Goal: Navigation & Orientation: Find specific page/section

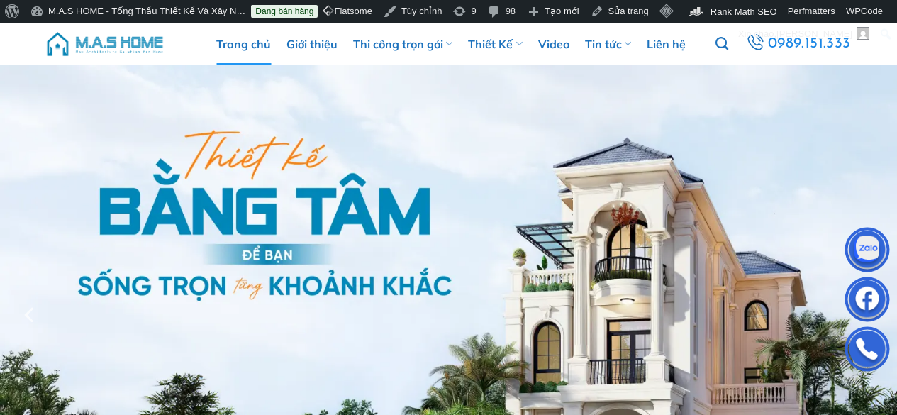
click at [505, 177] on img at bounding box center [448, 314] width 897 height 498
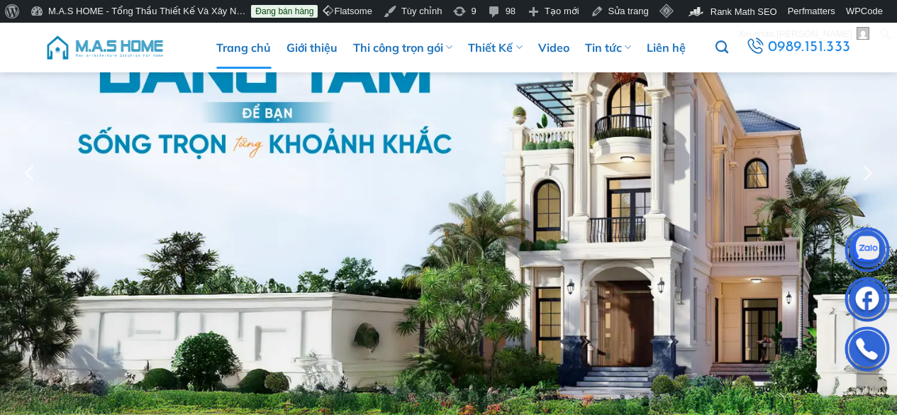
click at [608, 113] on img at bounding box center [448, 172] width 897 height 498
click at [359, 225] on img at bounding box center [448, 172] width 897 height 498
click at [717, 307] on img at bounding box center [448, 172] width 897 height 498
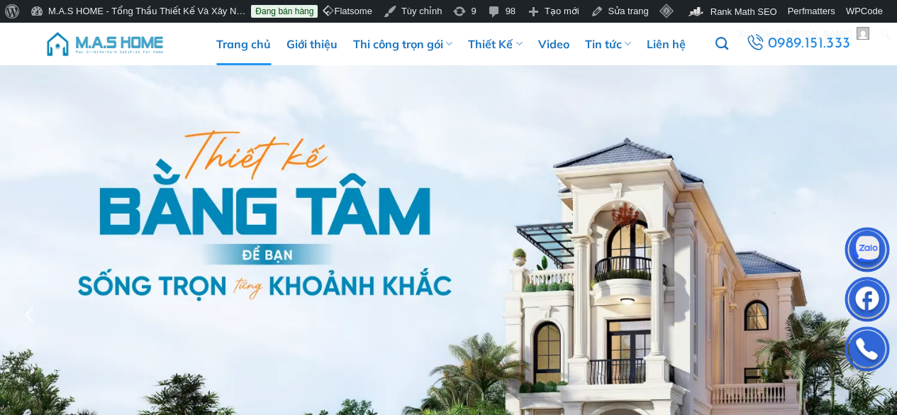
scroll to position [284, 0]
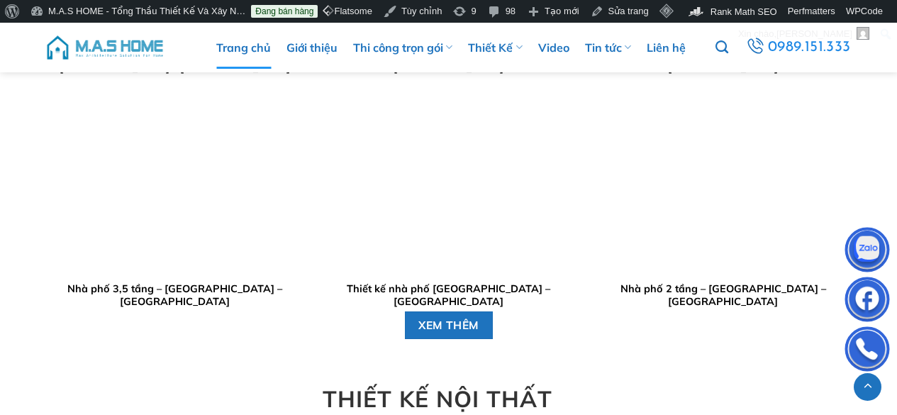
scroll to position [2907, 0]
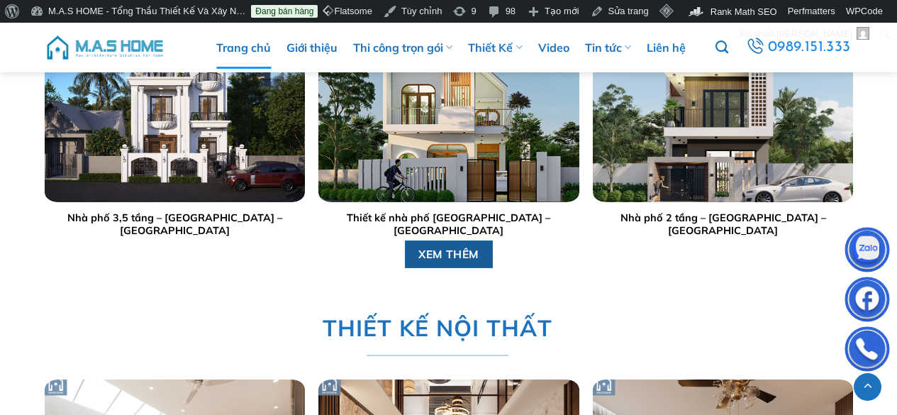
click at [437, 257] on span "XEM THÊM" at bounding box center [448, 254] width 61 height 18
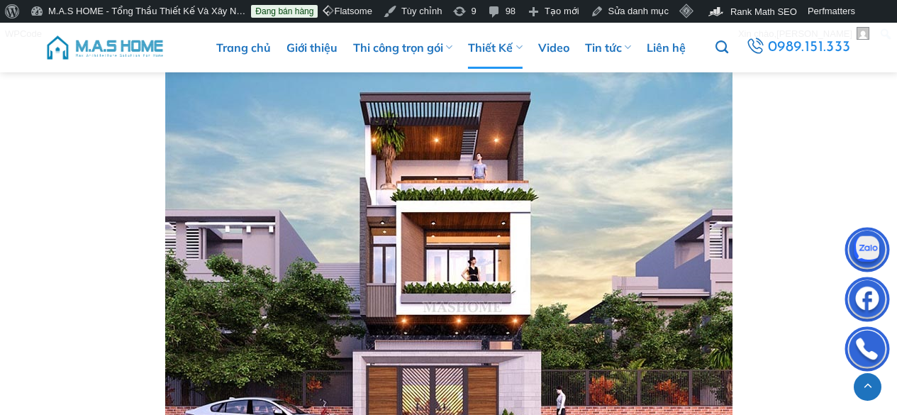
scroll to position [3190, 0]
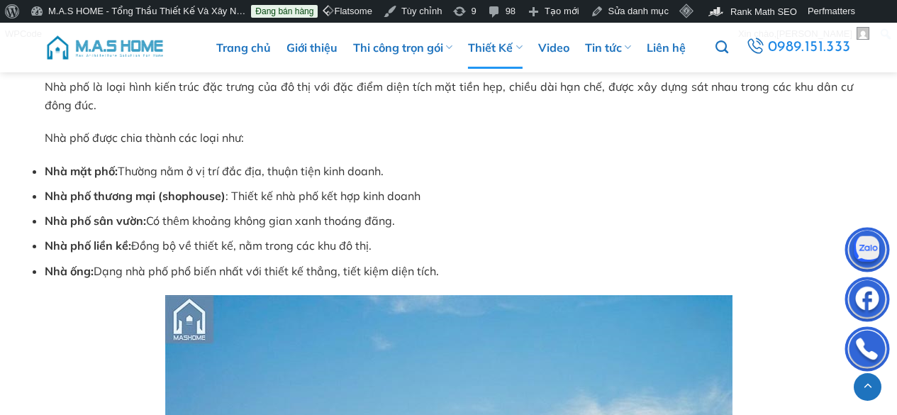
click at [145, 49] on img at bounding box center [105, 47] width 121 height 43
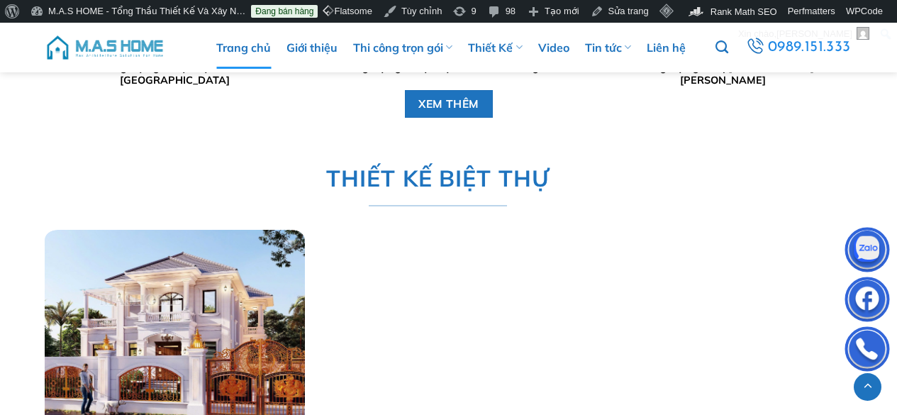
scroll to position [1914, 0]
